Goal: Information Seeking & Learning: Learn about a topic

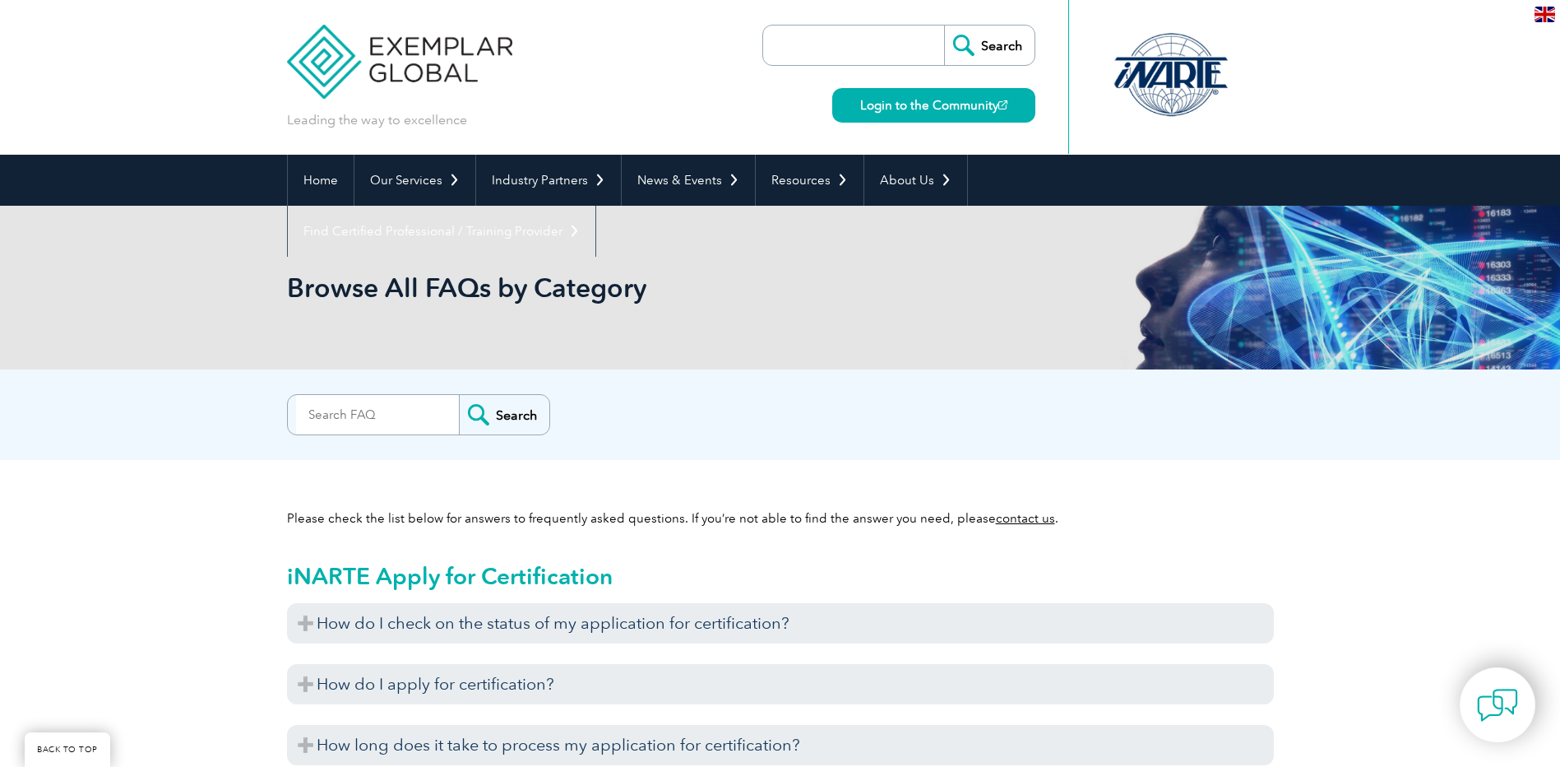
scroll to position [5346, 0]
